Goal: Task Accomplishment & Management: Manage account settings

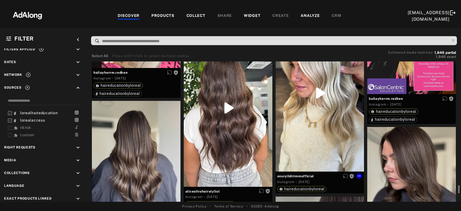
scroll to position [8458, 0]
click at [301, 141] on div "Get rights" at bounding box center [320, 92] width 89 height 157
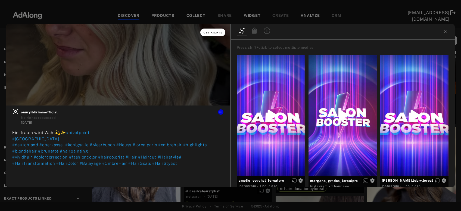
click at [214, 32] on span "Get rights" at bounding box center [213, 32] width 19 height 3
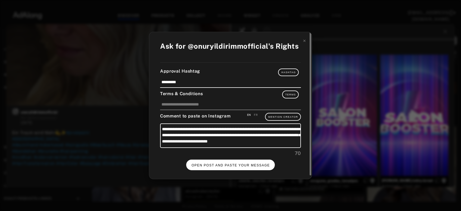
click at [223, 160] on button "OPEN POST AND PASTE YOUR MESSAGE" at bounding box center [230, 165] width 89 height 11
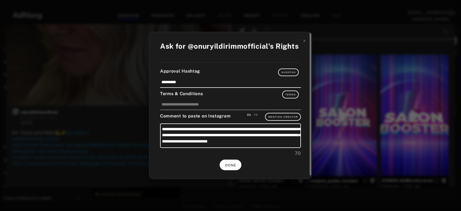
scroll to position [8377, 0]
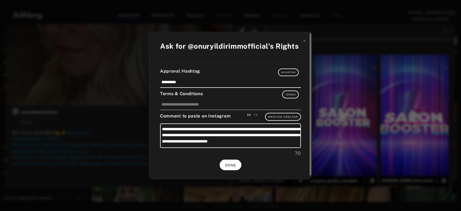
click at [234, 165] on span "DONE" at bounding box center [230, 165] width 11 height 4
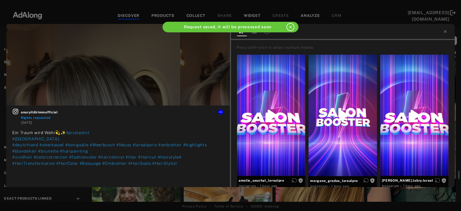
scroll to position [8377, 0]
click at [446, 32] on icon at bounding box center [445, 31] width 4 height 4
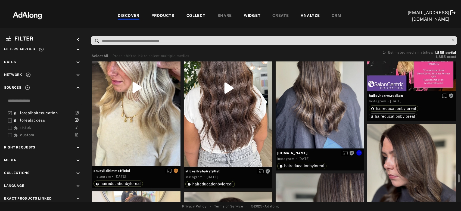
scroll to position [8692, 0]
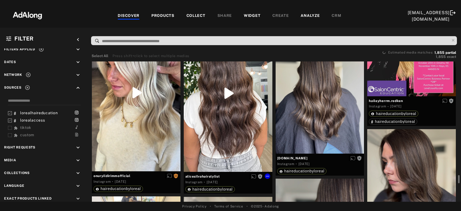
click at [238, 116] on div "Get rights" at bounding box center [228, 93] width 89 height 158
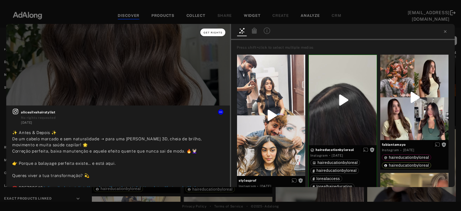
click at [215, 32] on span "Get rights" at bounding box center [213, 32] width 19 height 3
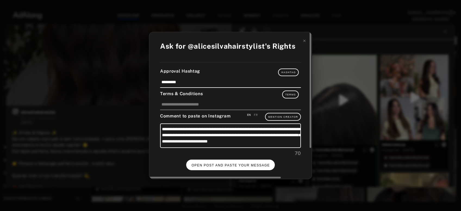
click at [217, 161] on button "OPEN POST AND PASTE YOUR MESSAGE" at bounding box center [230, 165] width 89 height 11
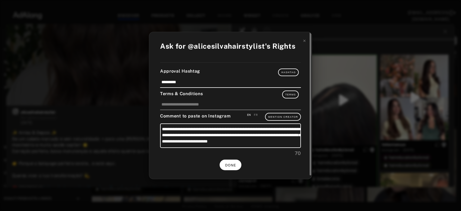
scroll to position [8692, 0]
click at [232, 168] on button "DONE" at bounding box center [231, 165] width 22 height 11
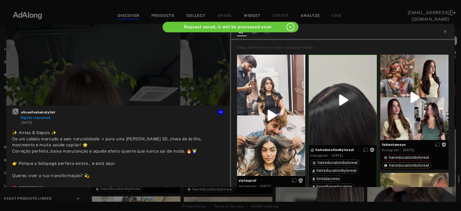
scroll to position [8692, 0]
click at [446, 32] on icon at bounding box center [445, 31] width 2 height 2
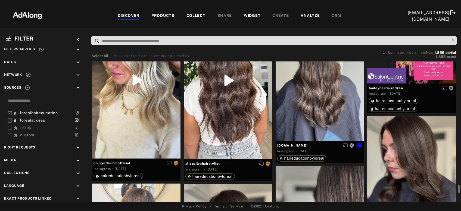
scroll to position [8704, 0]
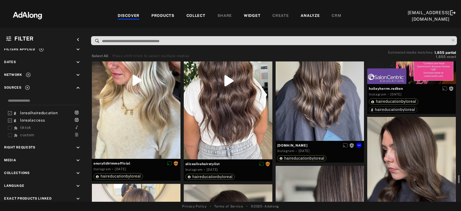
click at [332, 106] on div "Get rights" at bounding box center [320, 82] width 89 height 118
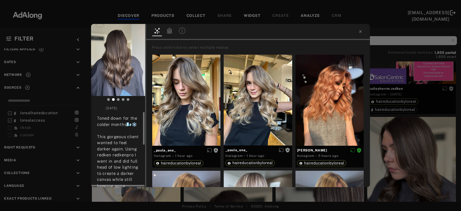
scroll to position [17, 0]
click at [439, 146] on div "Get rights c.m.hair No rights requested 7 days ago Toned down for the colder mo…" at bounding box center [230, 105] width 461 height 211
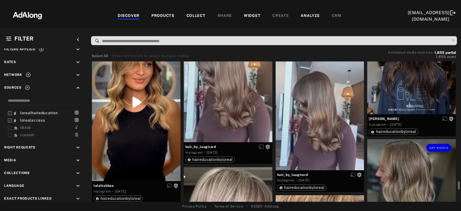
scroll to position [9144, 0]
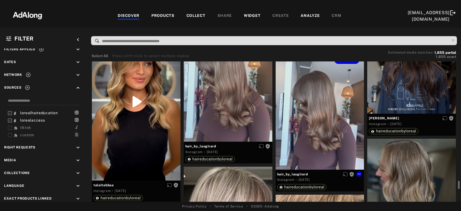
click at [341, 123] on div "Get rights" at bounding box center [320, 110] width 89 height 118
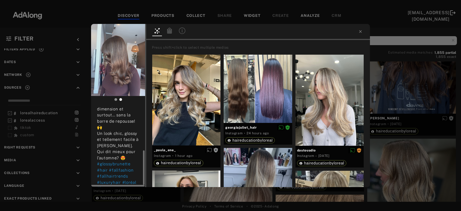
scroll to position [110, 0]
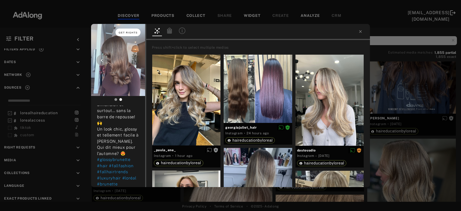
click at [129, 32] on span "Get rights" at bounding box center [128, 32] width 19 height 3
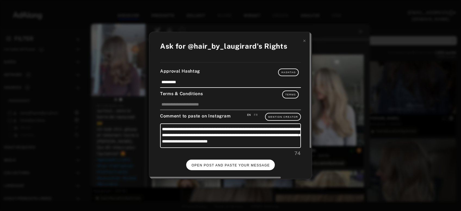
click at [220, 162] on button "OPEN POST AND PASTE YOUR MESSAGE" at bounding box center [230, 165] width 89 height 11
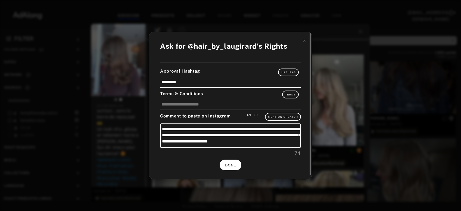
scroll to position [110, 0]
click at [232, 165] on span "DONE" at bounding box center [230, 165] width 11 height 4
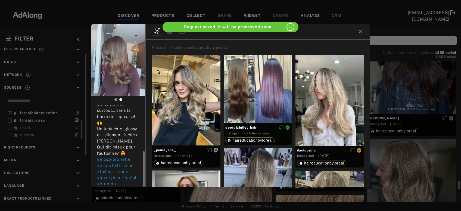
scroll to position [105, 0]
click at [361, 32] on icon at bounding box center [360, 31] width 2 height 2
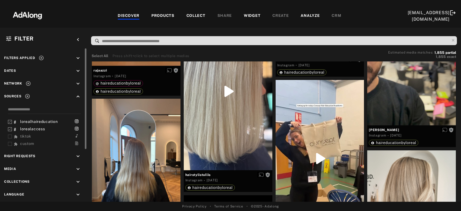
click at [41, 55] on icon at bounding box center [41, 57] width 5 height 5
click at [79, 97] on icon "keyboard_arrow_up" at bounding box center [78, 97] width 6 height 6
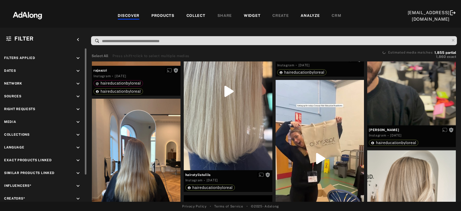
click at [78, 110] on icon "keyboard_arrow_down" at bounding box center [78, 109] width 6 height 6
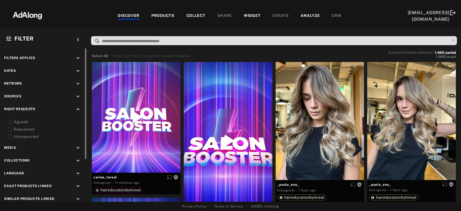
click at [23, 122] on div "Agreed" at bounding box center [48, 122] width 69 height 6
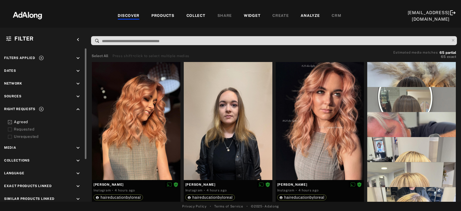
click at [24, 129] on div "Requested" at bounding box center [48, 129] width 69 height 6
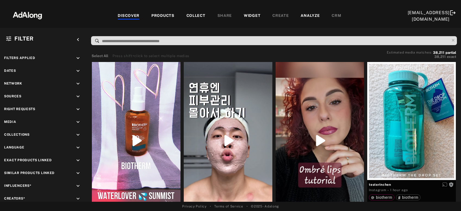
click at [192, 13] on div "COLLECT" at bounding box center [196, 16] width 19 height 7
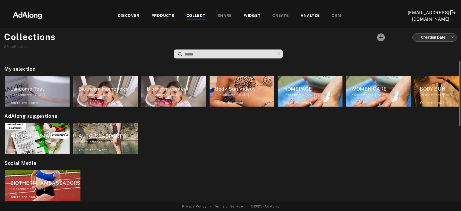
click at [46, 138] on div "AUTO_PHARMACY" at bounding box center [39, 135] width 59 height 7
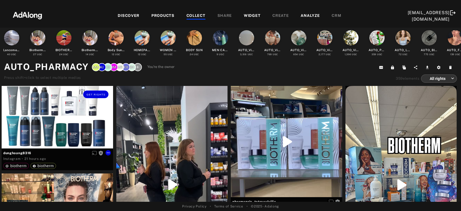
click at [46, 138] on div "Get rights" at bounding box center [58, 117] width 112 height 63
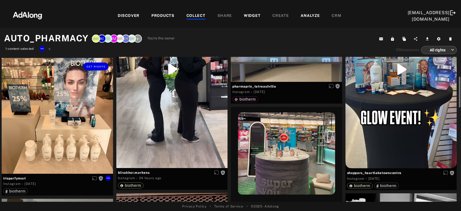
scroll to position [91, 0]
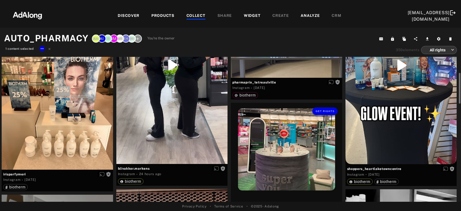
click at [269, 159] on div "Get rights" at bounding box center [287, 172] width 112 height 139
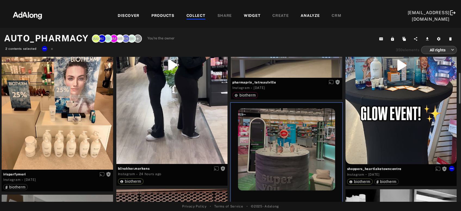
click at [393, 121] on div "Get rights" at bounding box center [402, 65] width 112 height 198
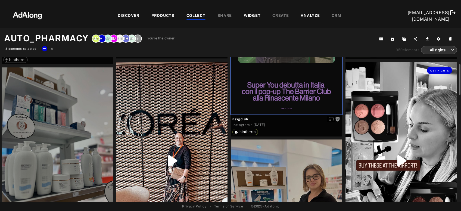
scroll to position [233, 0]
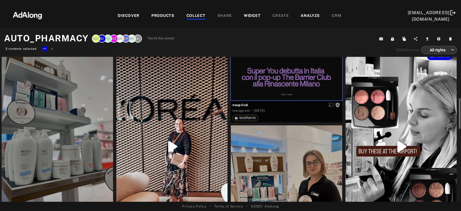
click at [393, 121] on div "Get rights" at bounding box center [402, 146] width 112 height 197
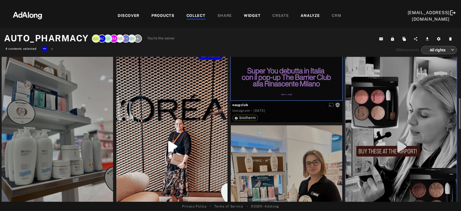
click at [188, 141] on div "Get rights" at bounding box center [172, 147] width 112 height 198
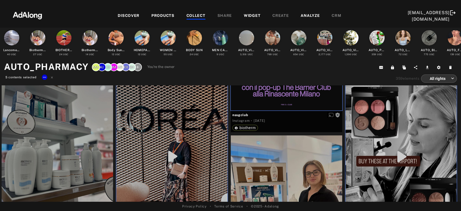
scroll to position [0, 0]
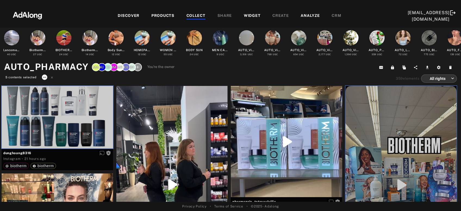
click at [44, 76] on icon at bounding box center [44, 77] width 4 height 4
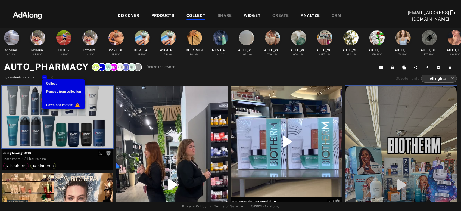
click at [56, 92] on span "Remove from collection" at bounding box center [63, 92] width 35 height 4
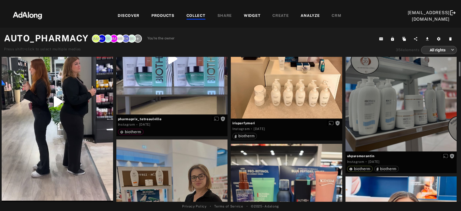
scroll to position [55, 0]
click at [59, 118] on div at bounding box center [58, 102] width 112 height 198
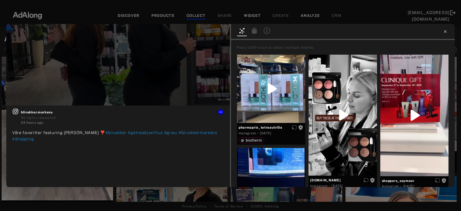
click at [446, 30] on icon at bounding box center [445, 31] width 2 height 2
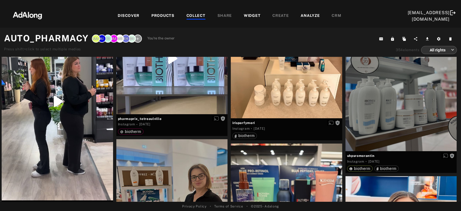
click at [195, 14] on div "COLLECT" at bounding box center [196, 16] width 19 height 7
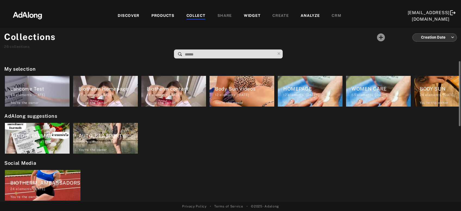
click at [112, 137] on div "AUTO_SEASPORT" at bounding box center [108, 135] width 59 height 7
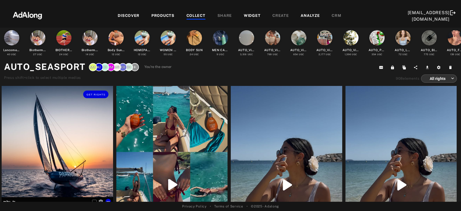
click at [67, 155] on div "Get rights" at bounding box center [58, 142] width 112 height 112
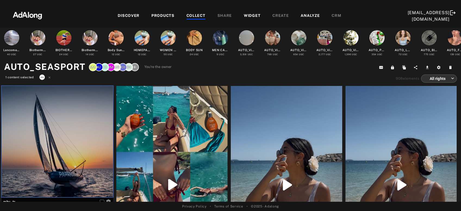
click at [41, 78] on icon at bounding box center [42, 77] width 4 height 4
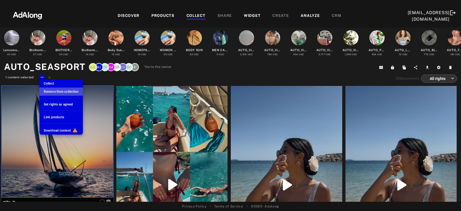
click at [53, 93] on span "Remove from collection" at bounding box center [61, 92] width 35 height 4
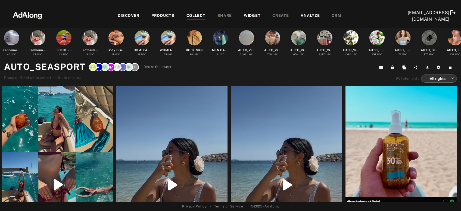
click at [193, 16] on div "COLLECT" at bounding box center [196, 16] width 19 height 7
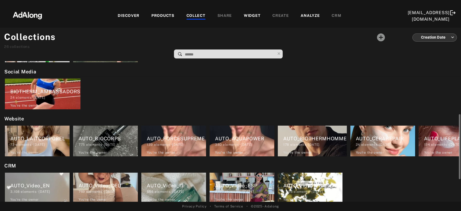
scroll to position [106, 0]
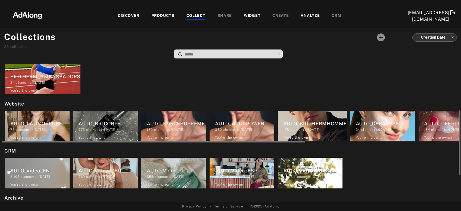
click at [55, 126] on div "AUTO_LAITCORPOREL" at bounding box center [39, 123] width 59 height 7
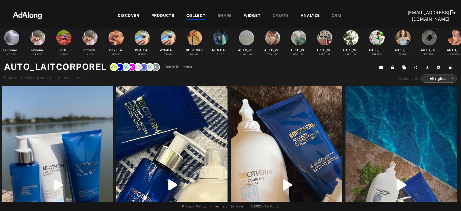
click at [193, 16] on div "COLLECT" at bounding box center [196, 16] width 19 height 7
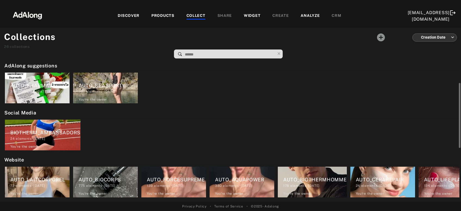
scroll to position [51, 0]
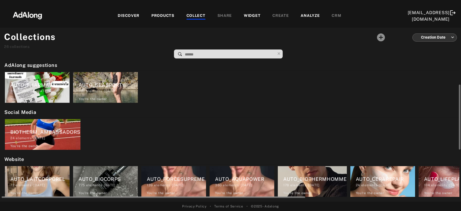
click at [111, 178] on div "AUTO_BIOCORPS" at bounding box center [108, 178] width 59 height 7
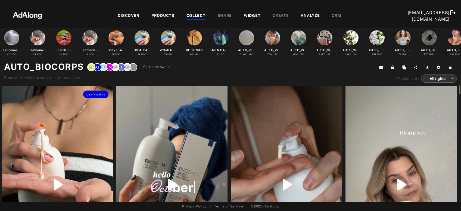
click at [79, 158] on div "Get rights" at bounding box center [58, 185] width 112 height 198
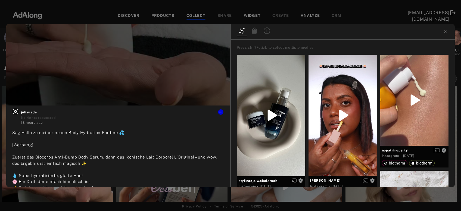
click at [98, 196] on div "Get rights juliauade No rights requested 18 hours ago Sag Hallo zu meiner neuen…" at bounding box center [230, 105] width 461 height 211
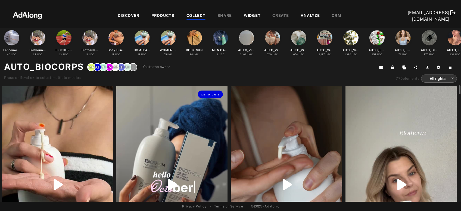
click at [167, 148] on div "Get rights" at bounding box center [172, 185] width 112 height 198
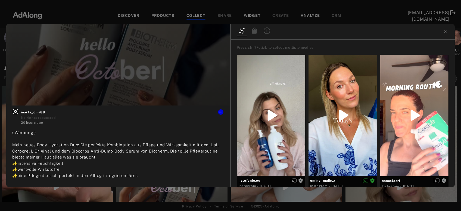
click at [96, 191] on div "Get rights marta_dmr88 No rights requested 20 hours ago ( Werbung ) Mein neues …" at bounding box center [230, 105] width 461 height 211
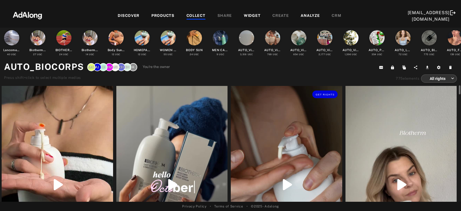
click at [274, 130] on div "Get rights" at bounding box center [287, 185] width 112 height 198
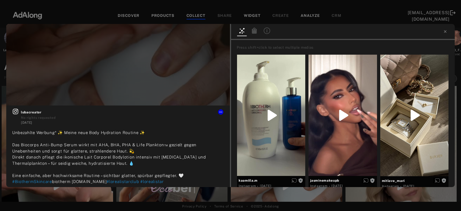
click at [99, 196] on div "Get rights lubacreator No rights requested [DATE] Unbezahlte Werbung* ✨ Meine n…" at bounding box center [230, 105] width 461 height 211
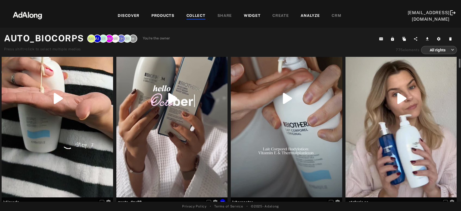
scroll to position [58, 0]
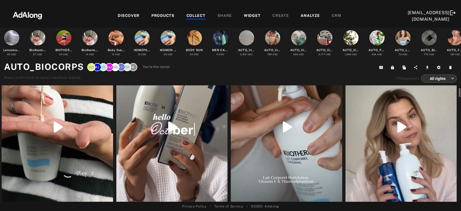
click at [397, 145] on div "Get rights" at bounding box center [402, 127] width 112 height 198
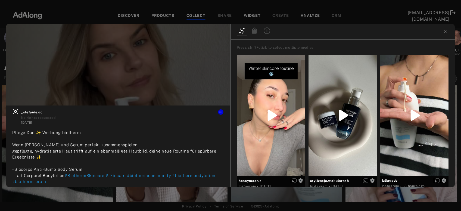
click at [134, 193] on div "Get rights _stefanie.oc No rights requested [DATE] Pflege Duo ✨ Werbung biother…" at bounding box center [230, 105] width 461 height 211
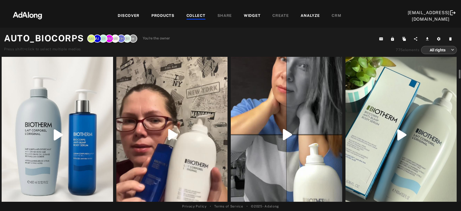
scroll to position [263, 0]
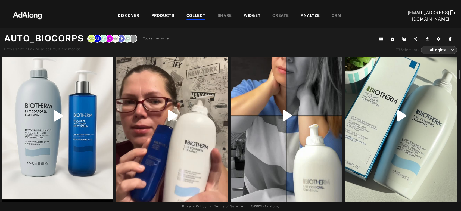
click at [60, 142] on div "Get rights" at bounding box center [58, 116] width 112 height 198
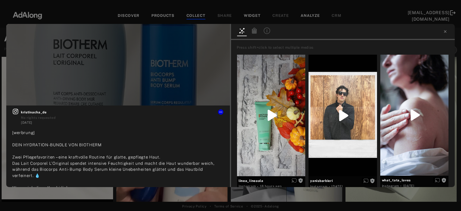
click at [127, 195] on div "Get rights [PERSON_NAME] No rights requested [DATE] [werbrung] DEIN HYDRATION-B…" at bounding box center [230, 105] width 461 height 211
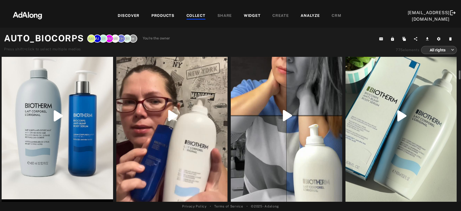
click at [168, 135] on div at bounding box center [172, 116] width 112 height 198
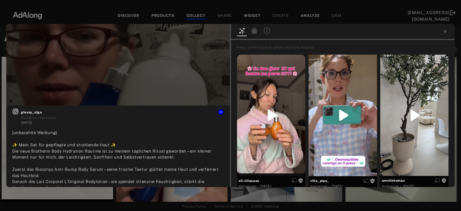
click at [158, 190] on div "Get rights glossy_olga No rights requested [DATE] [unbezahlte Werbung] ✨ Mein S…" at bounding box center [230, 105] width 461 height 211
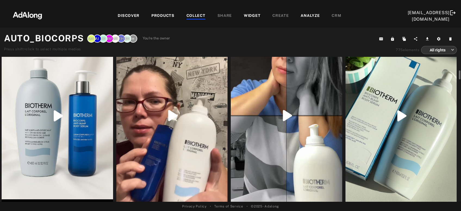
click at [286, 137] on div "Get rights" at bounding box center [287, 116] width 112 height 198
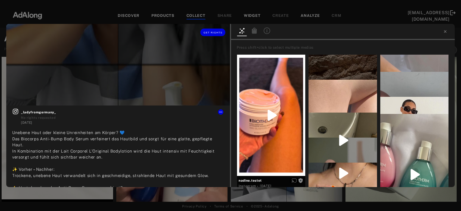
click at [164, 85] on div at bounding box center [118, 65] width 224 height 82
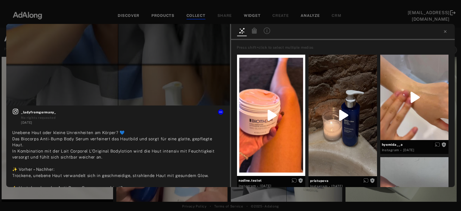
click at [173, 190] on div "Get rights _ladyfromgermany_ No rights requested [DATE] Unebene Haut oder klein…" at bounding box center [230, 105] width 461 height 211
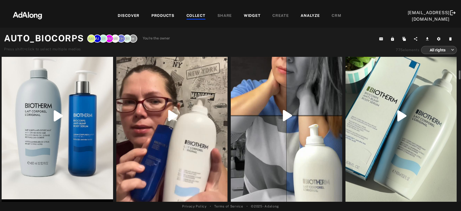
click at [395, 140] on div "Get rights" at bounding box center [402, 116] width 112 height 198
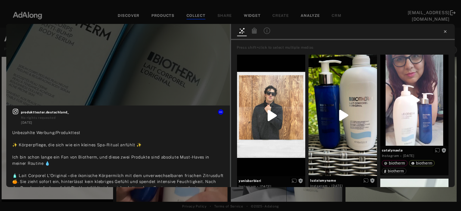
click at [447, 32] on icon at bounding box center [445, 31] width 4 height 4
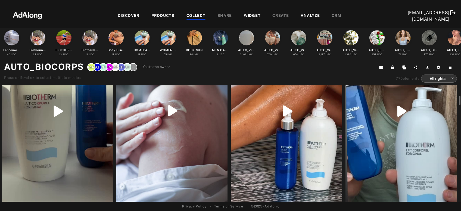
scroll to position [504, 0]
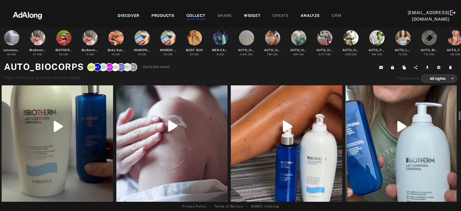
click at [36, 146] on div "Get rights" at bounding box center [58, 127] width 112 height 198
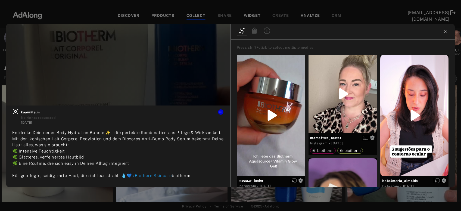
click at [446, 32] on icon at bounding box center [445, 31] width 4 height 4
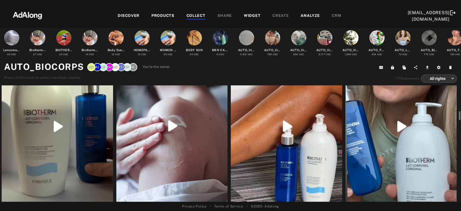
click at [178, 156] on div "Get rights" at bounding box center [172, 125] width 112 height 197
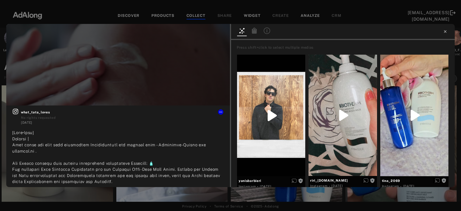
click at [445, 32] on icon at bounding box center [445, 31] width 4 height 4
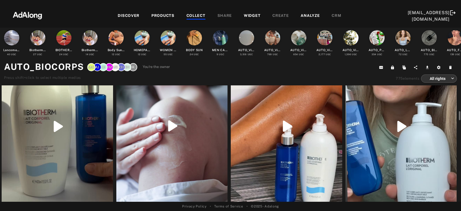
click at [309, 149] on div "Get rights" at bounding box center [287, 126] width 112 height 198
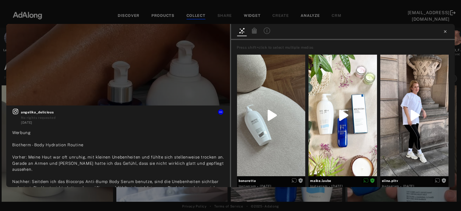
click at [447, 31] on icon at bounding box center [445, 31] width 4 height 4
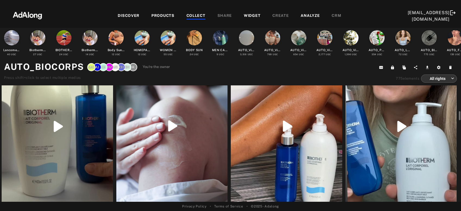
click at [413, 145] on div "Get rights" at bounding box center [402, 127] width 112 height 198
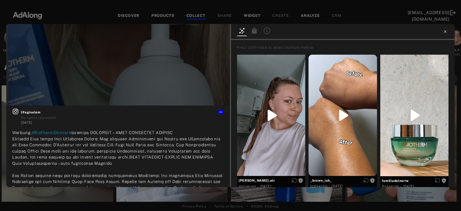
click at [445, 30] on icon at bounding box center [445, 31] width 4 height 4
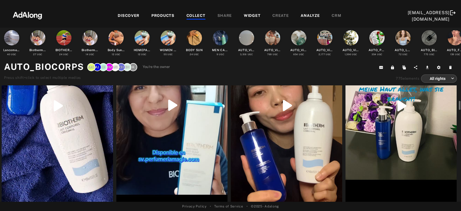
scroll to position [721, 0]
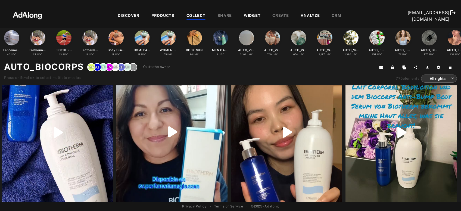
click at [60, 126] on div "Get rights" at bounding box center [58, 133] width 112 height 198
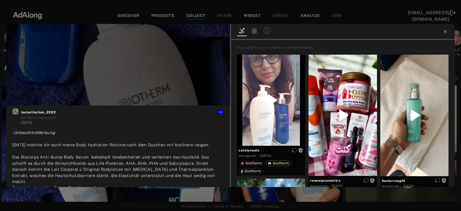
click at [446, 32] on icon at bounding box center [445, 31] width 2 height 2
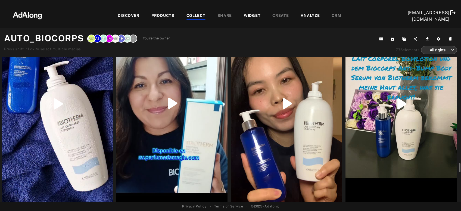
scroll to position [788, 0]
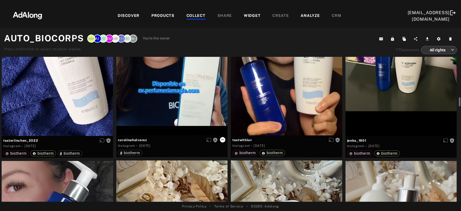
click at [223, 140] on icon at bounding box center [223, 140] width 4 height 4
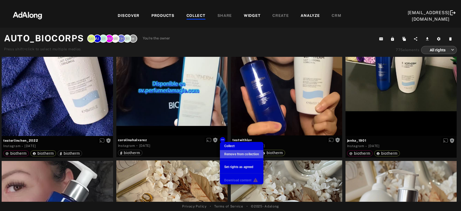
click at [230, 154] on span "Remove from collection" at bounding box center [241, 154] width 35 height 4
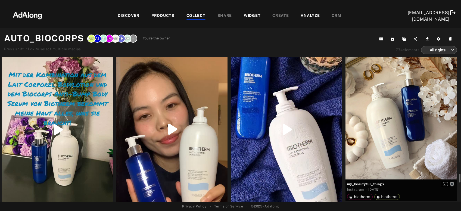
scroll to position [774, 0]
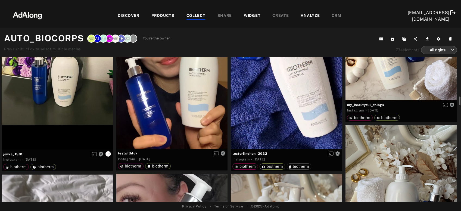
click at [108, 154] on icon at bounding box center [108, 154] width 4 height 4
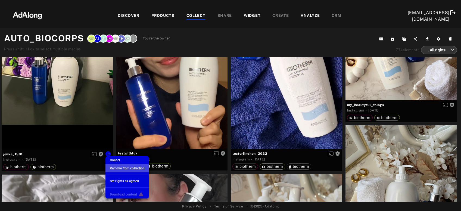
click at [121, 168] on span "Remove from collection" at bounding box center [127, 168] width 35 height 4
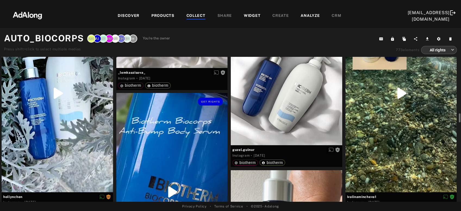
scroll to position [1081, 0]
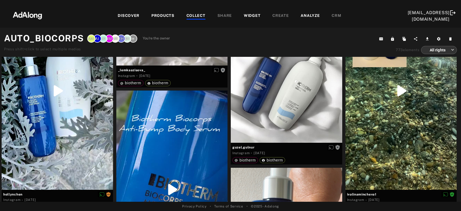
click at [191, 17] on div "COLLECT" at bounding box center [196, 16] width 19 height 7
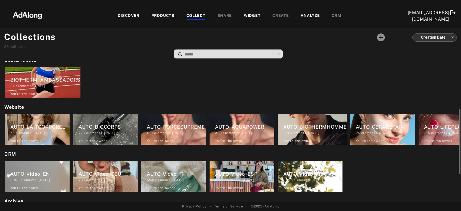
scroll to position [103, 0]
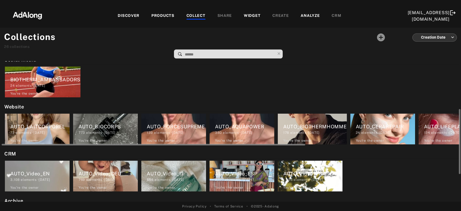
click at [171, 137] on div "AUTO_FORCESUPREME 139 elements · [DATE] You're the owner delete" at bounding box center [173, 129] width 65 height 31
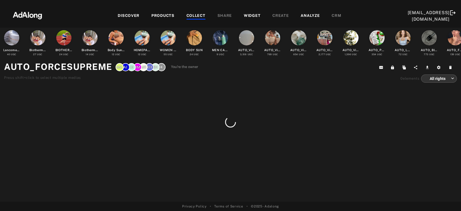
click at [191, 15] on div "COLLECT" at bounding box center [196, 16] width 19 height 7
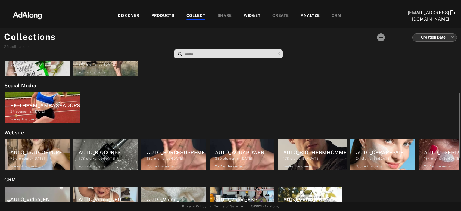
scroll to position [81, 0]
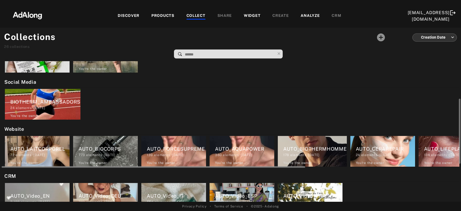
click at [170, 149] on div "AUTO_FORCESUPREME" at bounding box center [176, 148] width 59 height 7
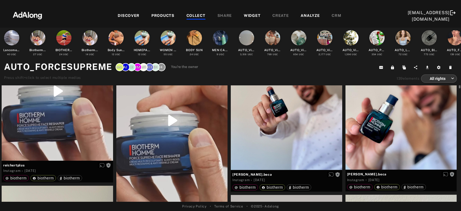
scroll to position [37, 0]
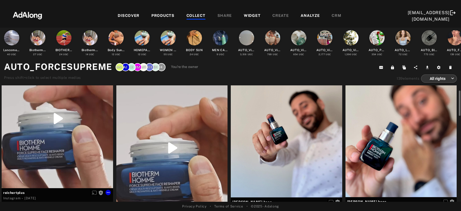
click at [68, 137] on div "Get rights" at bounding box center [58, 118] width 112 height 139
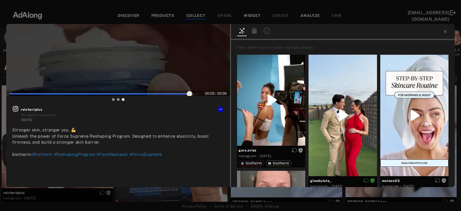
type input "**"
click at [5, 123] on div "00 : 05 / 00 : 06 The video can not be displayed Get rights reichertplus No rig…" at bounding box center [230, 105] width 461 height 211
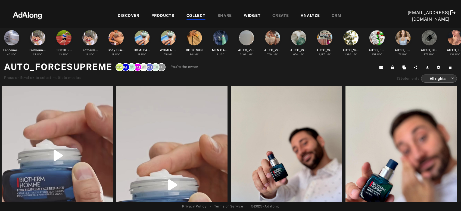
click at [193, 14] on div "COLLECT" at bounding box center [196, 16] width 19 height 7
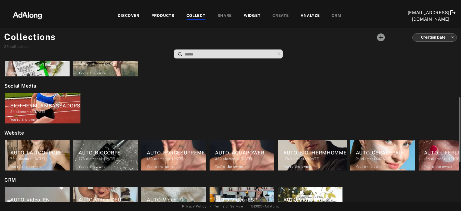
scroll to position [78, 0]
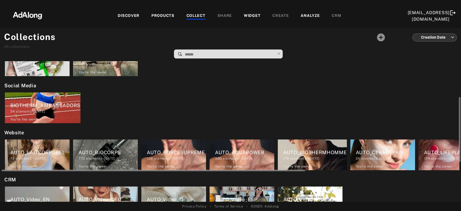
click at [229, 160] on div "380 elements · [DATE]" at bounding box center [244, 158] width 59 height 5
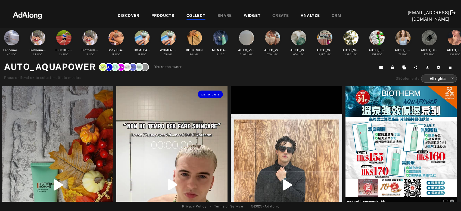
scroll to position [16, 0]
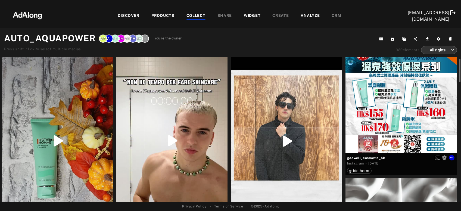
click at [422, 108] on div "Get rights" at bounding box center [402, 98] width 112 height 112
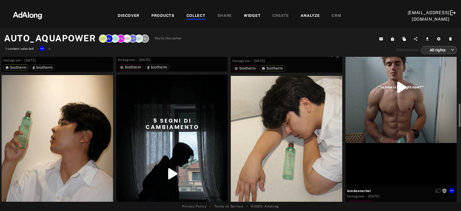
scroll to position [430, 0]
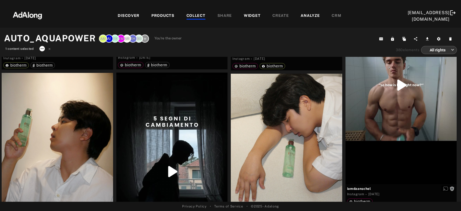
click at [43, 48] on icon at bounding box center [42, 49] width 4 height 4
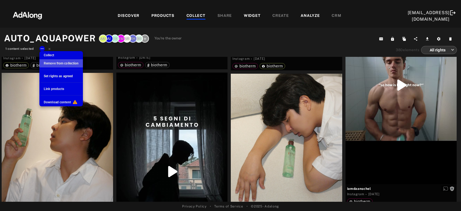
click at [49, 63] on span "Remove from collection" at bounding box center [61, 63] width 35 height 4
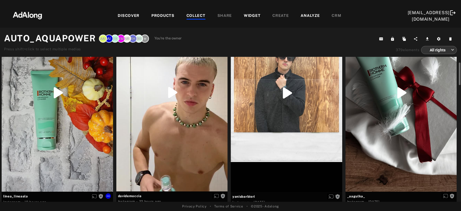
scroll to position [64, 0]
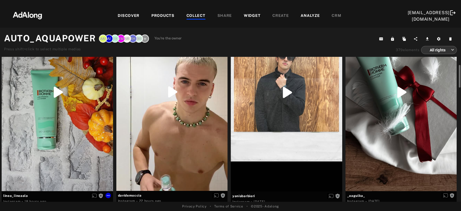
click at [63, 130] on div "Get rights" at bounding box center [58, 92] width 112 height 198
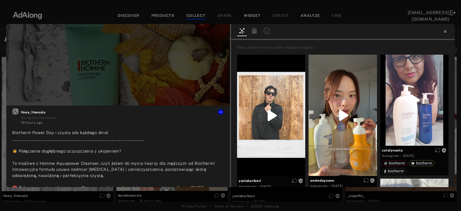
click at [444, 33] on icon at bounding box center [445, 31] width 4 height 4
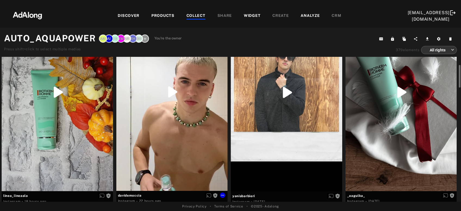
click at [203, 140] on div "Get rights" at bounding box center [172, 92] width 112 height 198
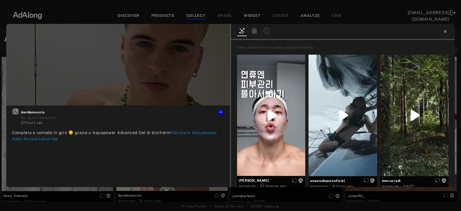
click at [446, 31] on icon at bounding box center [445, 31] width 2 height 2
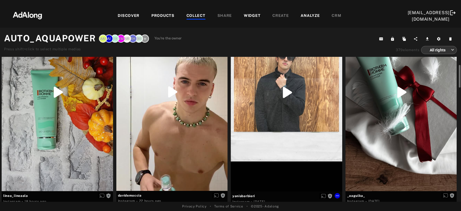
click at [315, 125] on div "Get rights" at bounding box center [287, 92] width 112 height 198
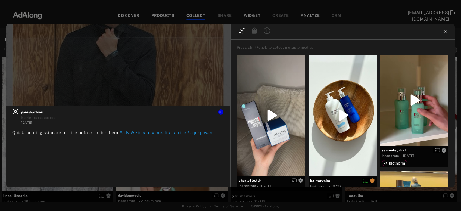
click at [447, 31] on icon at bounding box center [445, 31] width 4 height 4
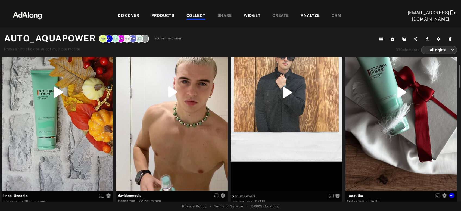
click at [389, 107] on div "Get rights" at bounding box center [402, 92] width 112 height 198
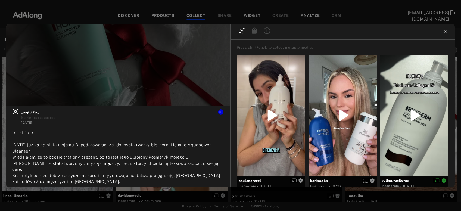
click at [446, 31] on icon at bounding box center [445, 31] width 4 height 4
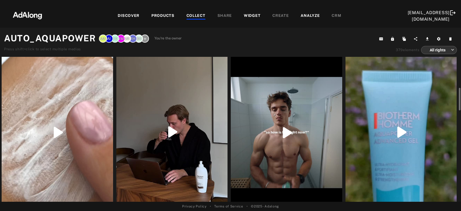
scroll to position [254, 0]
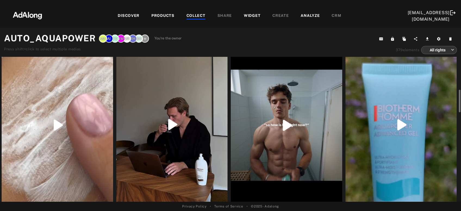
click at [64, 135] on div "Get rights" at bounding box center [58, 125] width 112 height 198
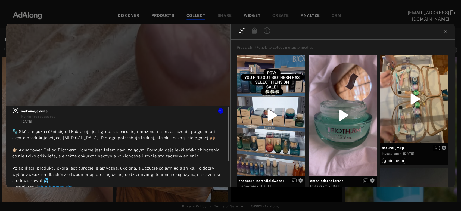
scroll to position [1, 0]
click at [445, 32] on icon at bounding box center [445, 31] width 4 height 4
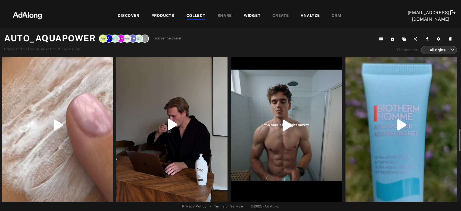
scroll to position [298, 0]
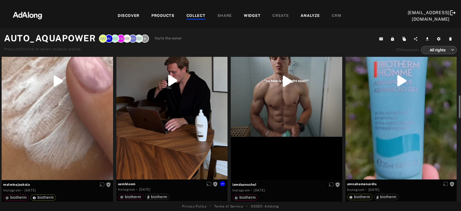
click at [195, 139] on div "Get rights" at bounding box center [172, 81] width 112 height 198
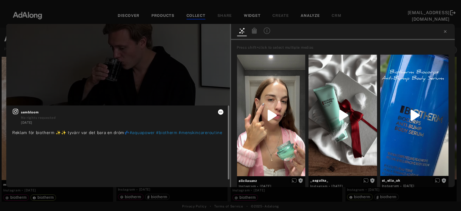
click at [221, 112] on icon at bounding box center [221, 112] width 4 height 4
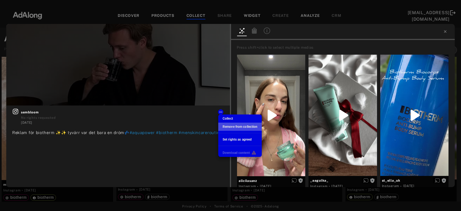
click at [227, 127] on span "Remove from collection" at bounding box center [240, 127] width 35 height 4
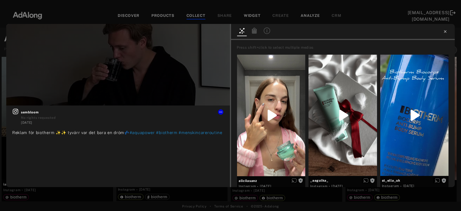
click at [446, 30] on icon at bounding box center [445, 31] width 4 height 4
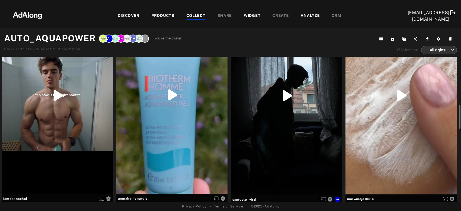
scroll to position [315, 0]
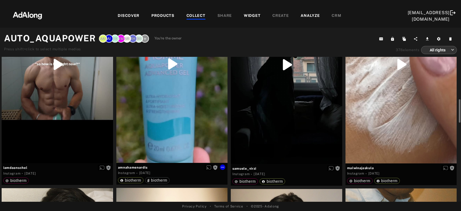
click at [168, 116] on div "Get rights" at bounding box center [172, 64] width 112 height 198
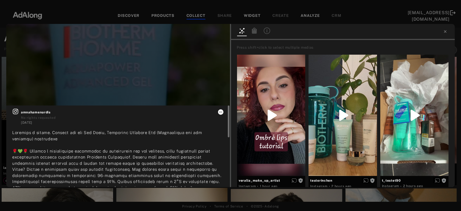
click at [222, 113] on icon at bounding box center [221, 112] width 4 height 4
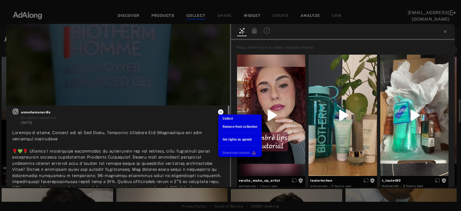
scroll to position [315, 0]
click at [228, 128] on span "Remove from collection" at bounding box center [240, 127] width 35 height 4
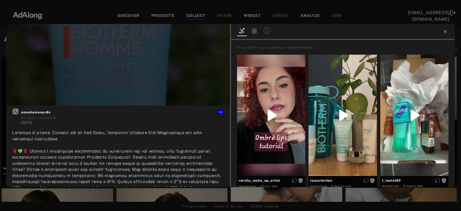
click at [444, 31] on icon at bounding box center [445, 31] width 4 height 4
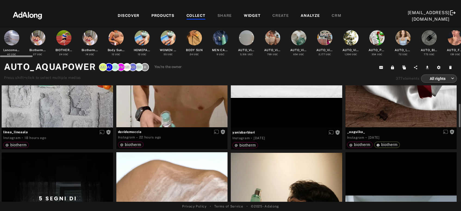
scroll to position [154, 0]
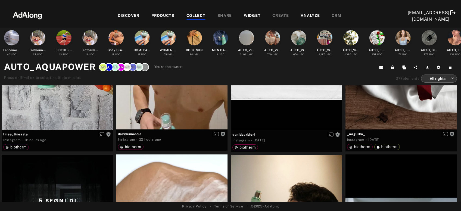
click at [197, 17] on div "COLLECT" at bounding box center [196, 16] width 19 height 7
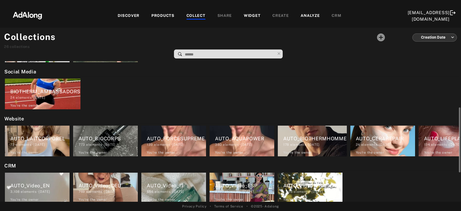
scroll to position [94, 0]
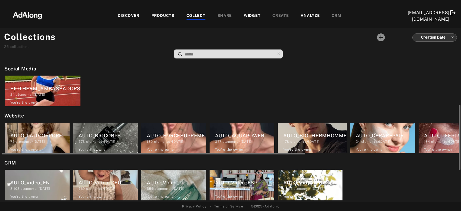
click at [292, 141] on div "178 elements · [DATE]" at bounding box center [315, 141] width 64 height 5
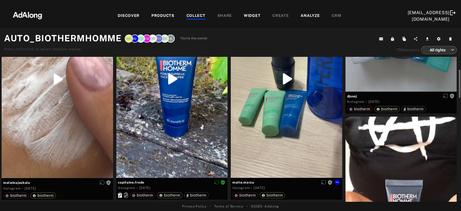
scroll to position [78, 0]
click at [108, 180] on icon at bounding box center [108, 182] width 4 height 4
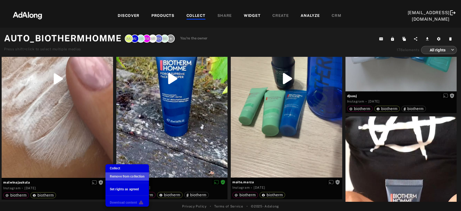
click at [118, 175] on span "Remove from collection" at bounding box center [127, 177] width 35 height 4
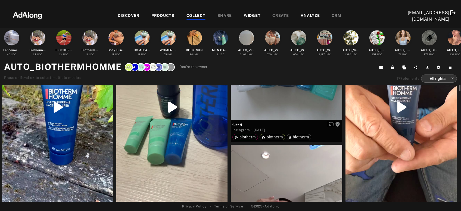
scroll to position [0, 0]
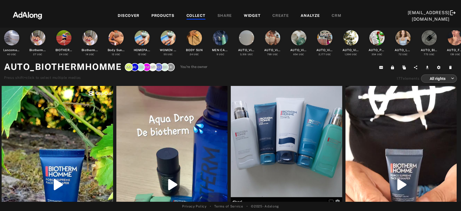
click at [198, 14] on div "COLLECT" at bounding box center [196, 16] width 19 height 7
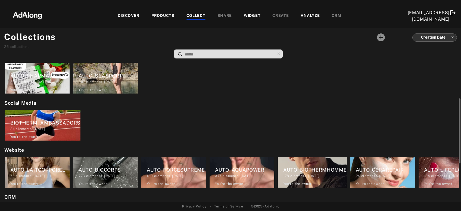
scroll to position [67, 0]
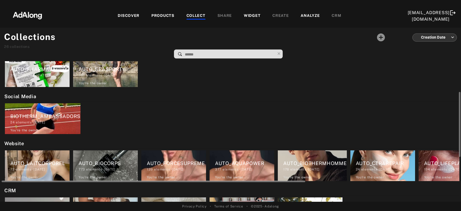
click at [374, 168] on div "24 elements · [DATE]" at bounding box center [385, 169] width 59 height 5
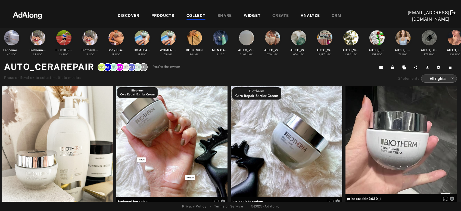
click at [195, 17] on div "COLLECT" at bounding box center [196, 16] width 19 height 7
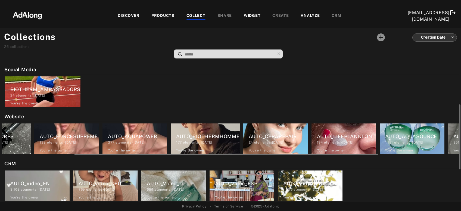
scroll to position [0, 108]
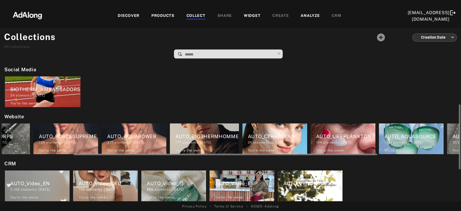
click at [341, 144] on div "134 elements · [DATE]" at bounding box center [345, 142] width 59 height 5
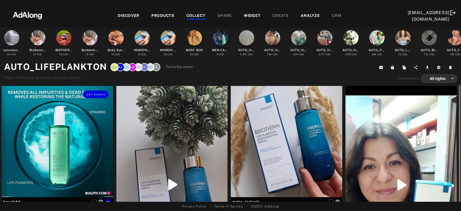
click at [83, 153] on div "Get rights" at bounding box center [58, 142] width 112 height 112
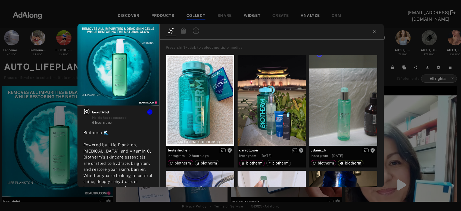
click at [36, 164] on div "Get rights beautivbd No rights requested 6 hours ago Biotherm 🌊 Powered by Life…" at bounding box center [230, 105] width 461 height 211
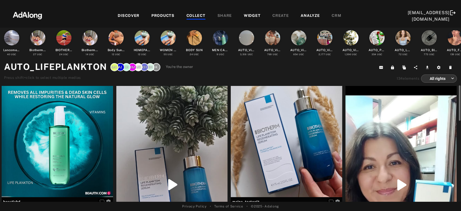
click at [47, 150] on div at bounding box center [58, 142] width 112 height 112
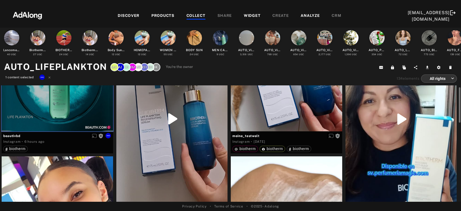
scroll to position [56, 0]
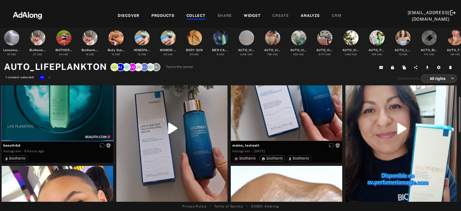
click at [383, 155] on div "Get rights" at bounding box center [402, 129] width 112 height 198
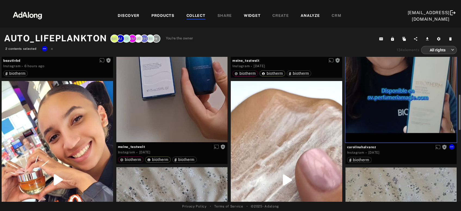
scroll to position [140, 0]
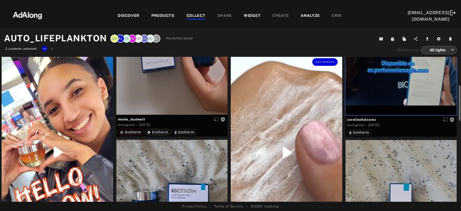
click at [293, 166] on div "Get rights" at bounding box center [287, 153] width 112 height 198
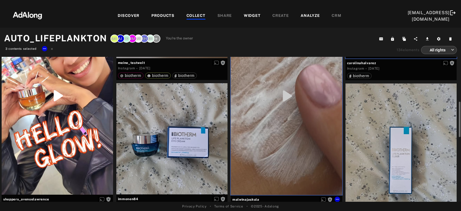
scroll to position [201, 0]
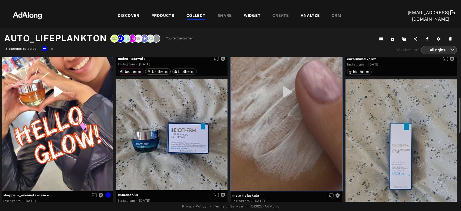
click at [66, 131] on div "Get rights" at bounding box center [58, 92] width 112 height 198
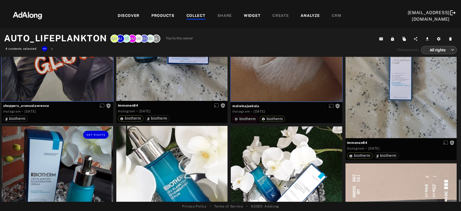
scroll to position [357, 0]
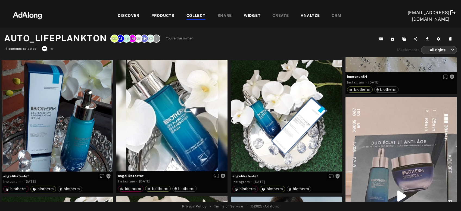
click at [45, 48] on icon at bounding box center [44, 49] width 4 height 4
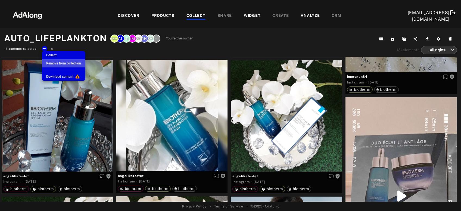
click at [55, 63] on span "Remove from collection" at bounding box center [63, 63] width 35 height 4
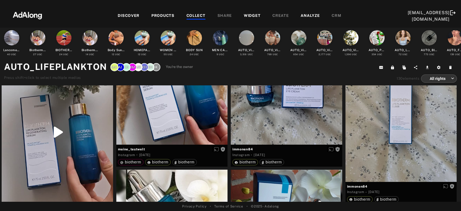
scroll to position [0, 0]
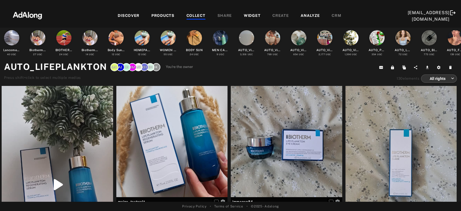
click at [195, 15] on div "COLLECT" at bounding box center [196, 16] width 19 height 7
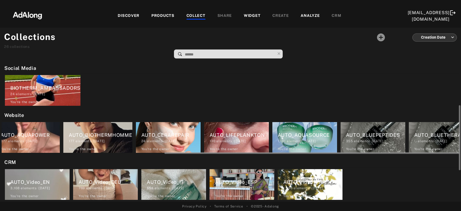
scroll to position [0, 232]
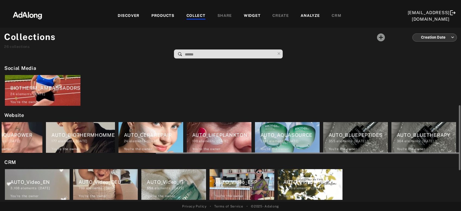
click at [306, 140] on div "1,181 elements · [DATE]" at bounding box center [290, 141] width 59 height 5
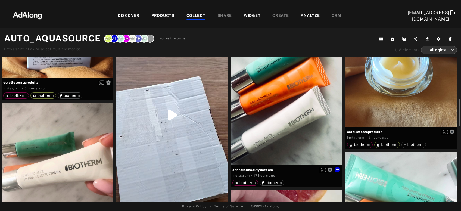
scroll to position [264, 0]
click at [418, 101] on div "Get rights" at bounding box center [402, 72] width 112 height 112
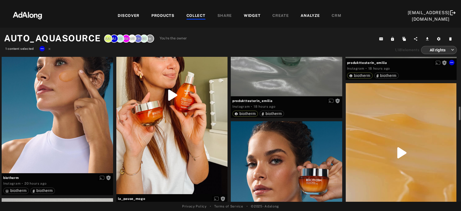
scroll to position [681, 0]
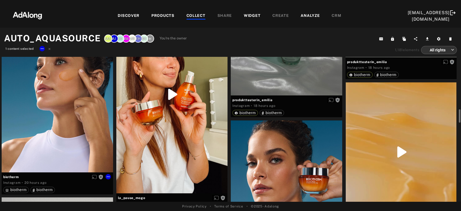
click at [65, 129] on div "Get rights" at bounding box center [58, 102] width 112 height 139
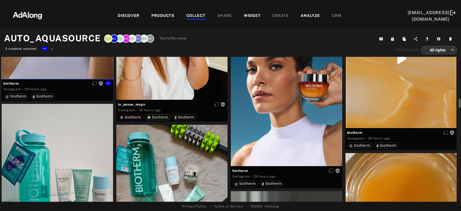
scroll to position [776, 0]
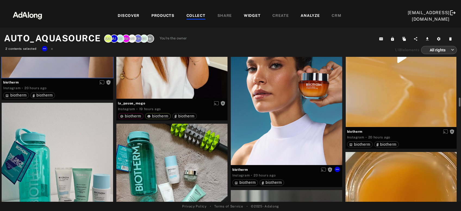
click at [292, 118] on div "Get rights" at bounding box center [287, 95] width 112 height 139
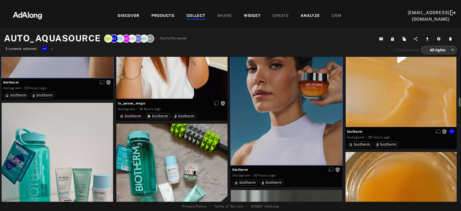
click at [379, 106] on div "Get rights" at bounding box center [402, 57] width 112 height 139
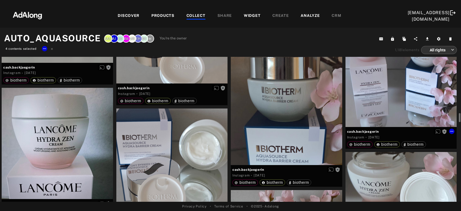
scroll to position [1070, 0]
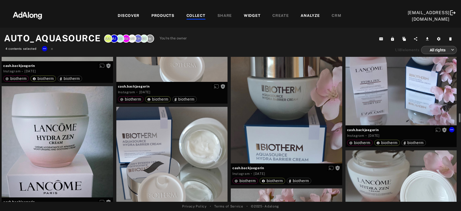
click at [379, 106] on div "Get rights" at bounding box center [402, 70] width 112 height 112
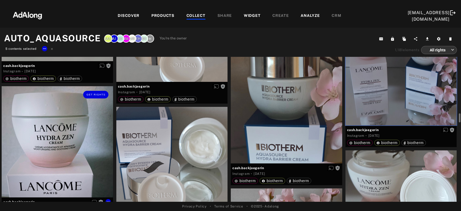
click at [82, 143] on div "Get rights" at bounding box center [58, 142] width 112 height 112
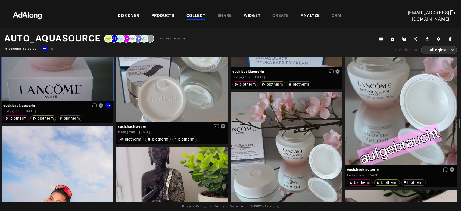
scroll to position [1168, 0]
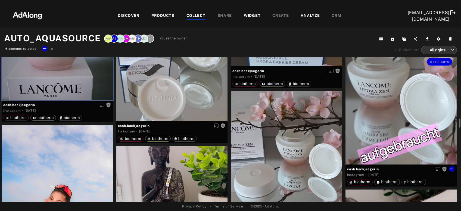
click at [370, 120] on div "Get rights" at bounding box center [402, 109] width 112 height 112
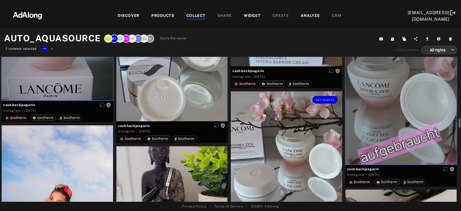
click at [306, 156] on div "Get rights" at bounding box center [287, 147] width 112 height 112
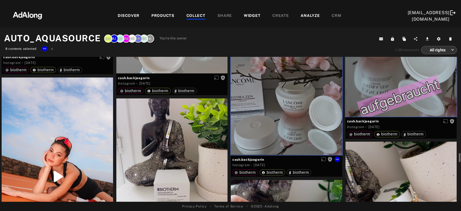
scroll to position [1271, 0]
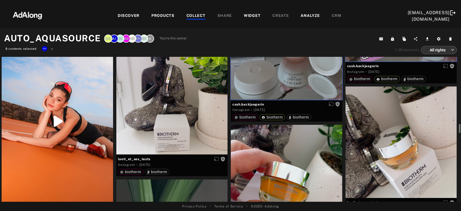
click at [41, 132] on div "Get rights" at bounding box center [58, 121] width 112 height 198
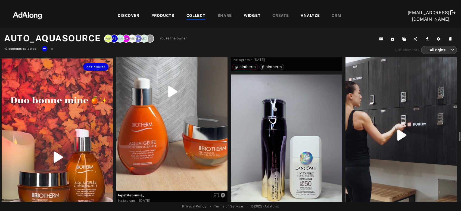
scroll to position [1458, 0]
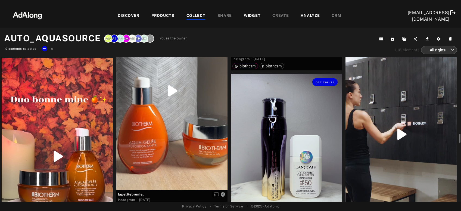
click at [283, 150] on div "Get rights" at bounding box center [287, 148] width 112 height 149
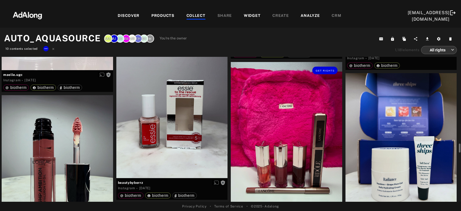
scroll to position [1646, 0]
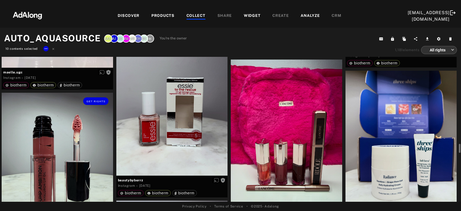
click at [66, 167] on div "Get rights" at bounding box center [58, 167] width 112 height 149
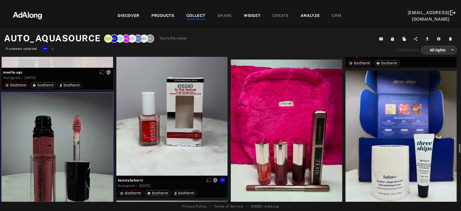
click at [177, 125] on div "Get rights" at bounding box center [172, 101] width 112 height 149
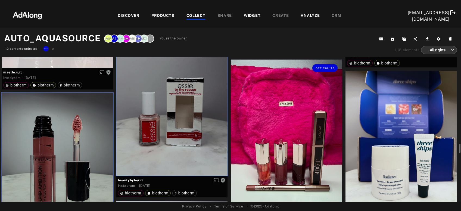
click at [268, 143] on div "Get rights" at bounding box center [287, 134] width 112 height 149
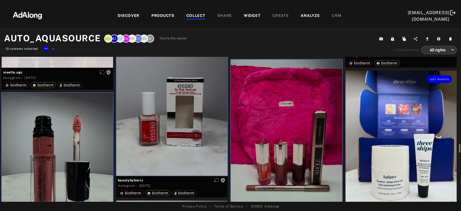
click at [363, 156] on div "Get rights" at bounding box center [402, 145] width 112 height 149
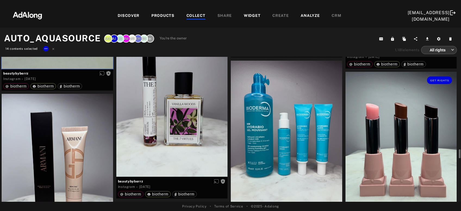
scroll to position [1821, 0]
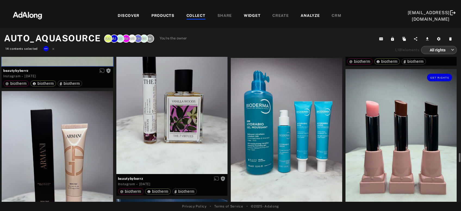
click at [385, 148] on div "Get rights" at bounding box center [402, 143] width 112 height 149
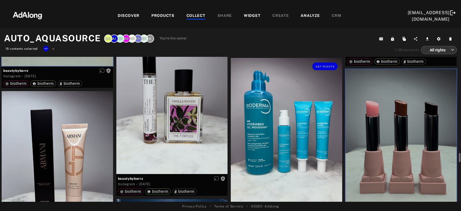
click at [310, 148] on div "Get rights" at bounding box center [287, 132] width 112 height 149
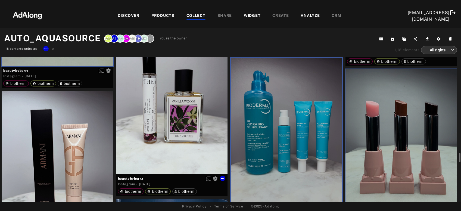
click at [160, 134] on div "Get rights" at bounding box center [172, 100] width 112 height 149
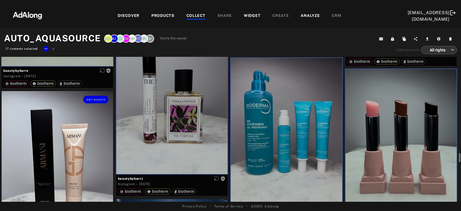
click at [81, 149] on div "Get rights" at bounding box center [58, 165] width 112 height 149
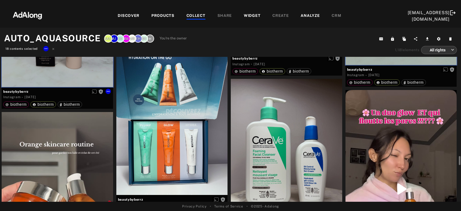
scroll to position [1998, 0]
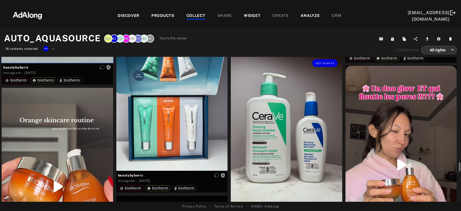
click at [246, 156] on div "Get rights" at bounding box center [287, 129] width 112 height 149
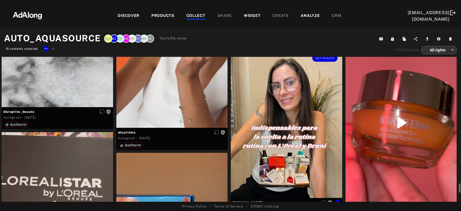
scroll to position [2403, 0]
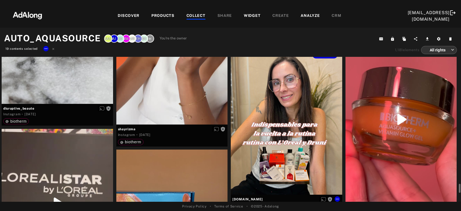
click at [246, 156] on div "Get rights" at bounding box center [287, 120] width 112 height 149
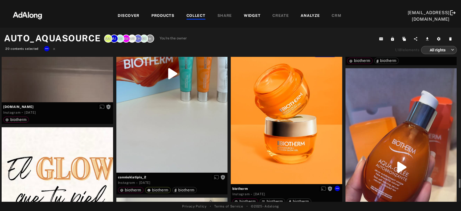
scroll to position [2590, 0]
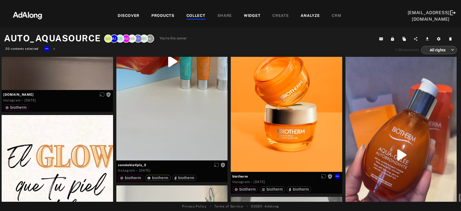
click at [246, 156] on div "Get rights" at bounding box center [287, 102] width 112 height 139
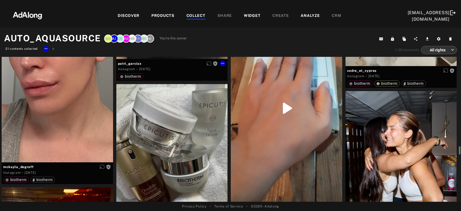
scroll to position [2914, 0]
click at [80, 130] on div "Get rights" at bounding box center [58, 88] width 112 height 149
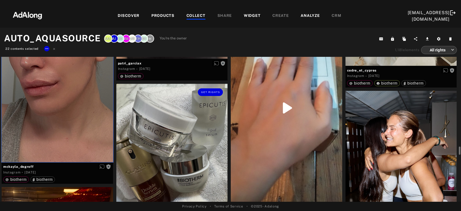
click at [168, 152] on div "Get rights" at bounding box center [172, 158] width 112 height 149
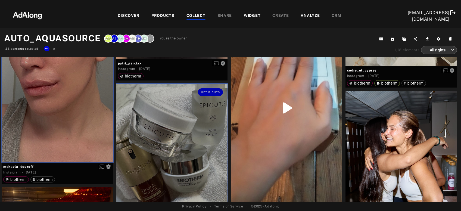
scroll to position [2982, 0]
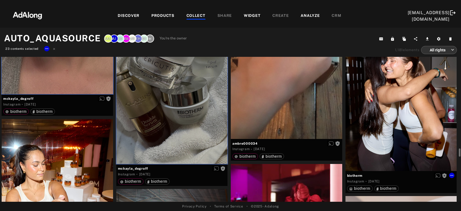
click at [413, 139] on div "Get rights" at bounding box center [402, 97] width 112 height 149
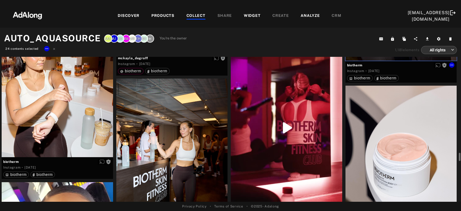
scroll to position [3094, 0]
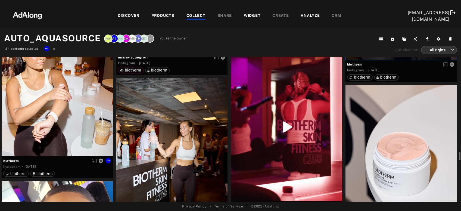
click at [84, 119] on div "Get rights" at bounding box center [58, 82] width 112 height 149
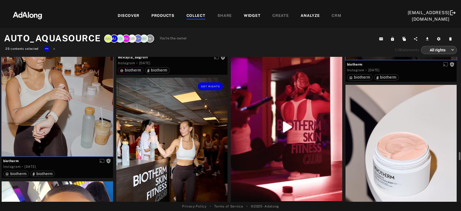
click at [182, 146] on div "Get rights" at bounding box center [172, 152] width 112 height 149
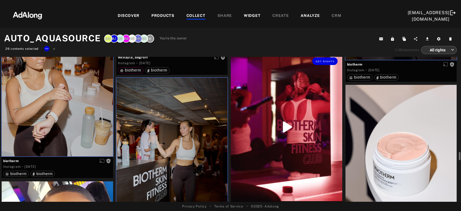
click at [272, 139] on div "Get rights" at bounding box center [287, 127] width 112 height 149
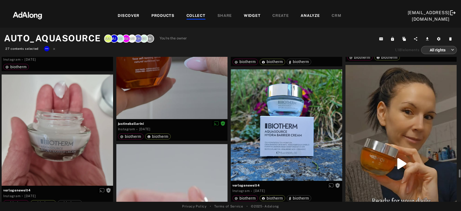
scroll to position [3647, 0]
click at [46, 49] on icon at bounding box center [47, 49] width 4 height 4
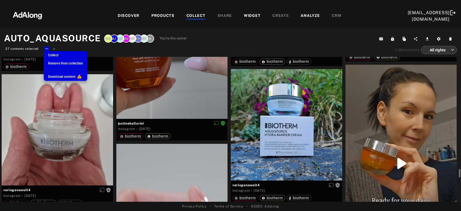
click at [55, 62] on span "Remove from collection" at bounding box center [65, 63] width 35 height 4
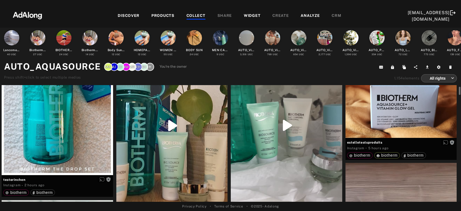
scroll to position [0, 0]
